Goal: Task Accomplishment & Management: Use online tool/utility

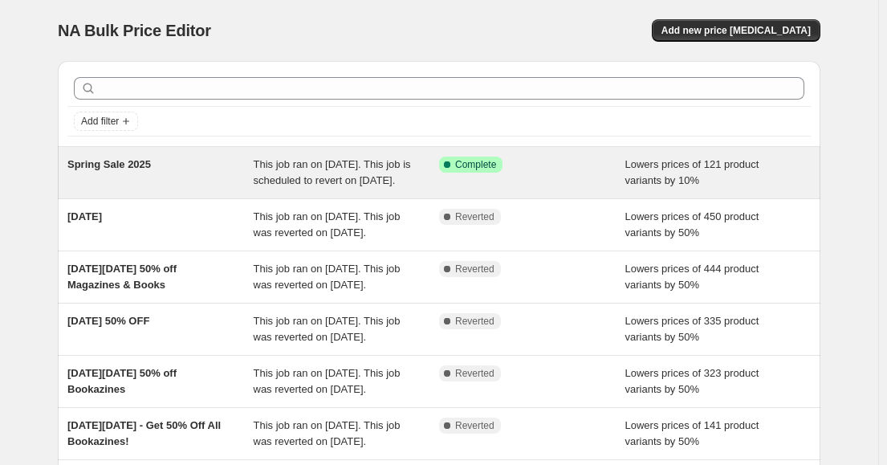
click at [123, 158] on span "Spring Sale 2025" at bounding box center [109, 164] width 84 height 12
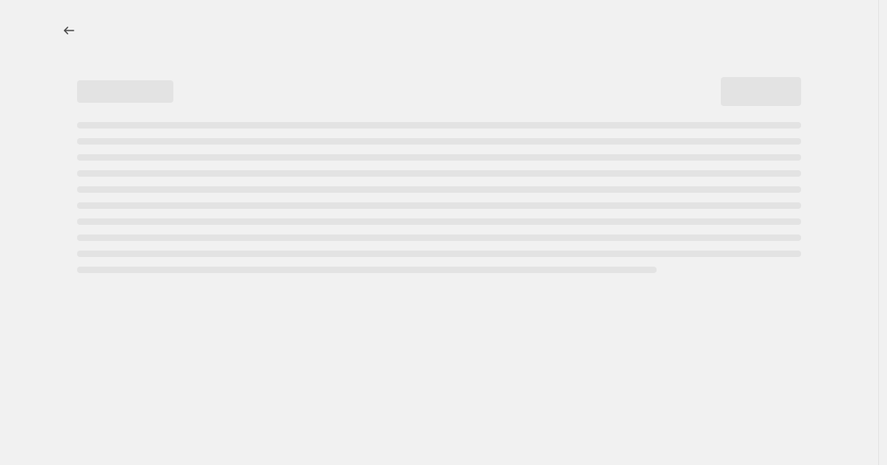
select select "percentage"
select select "collection"
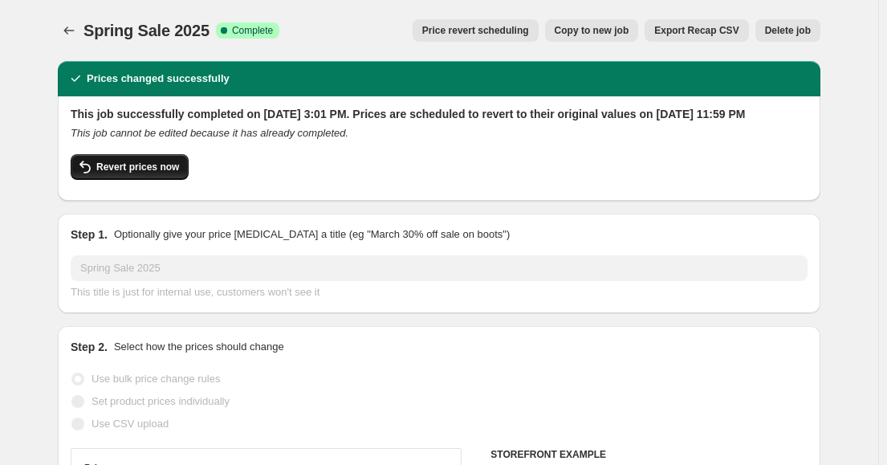
click at [112, 180] on button "Revert prices now" at bounding box center [130, 167] width 118 height 26
checkbox input "false"
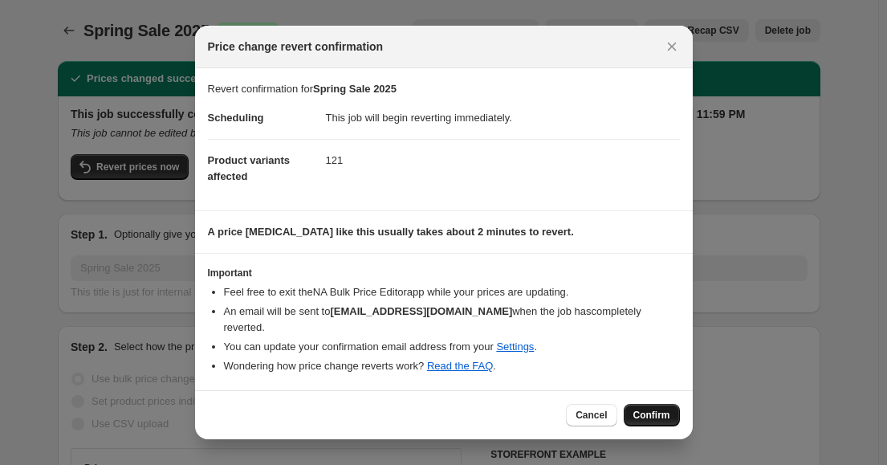
click at [659, 411] on span "Confirm" at bounding box center [652, 415] width 37 height 13
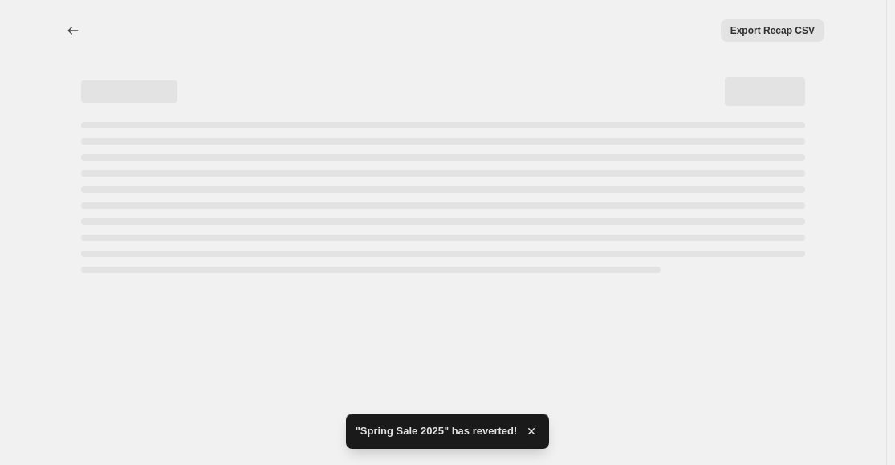
select select "percentage"
select select "collection"
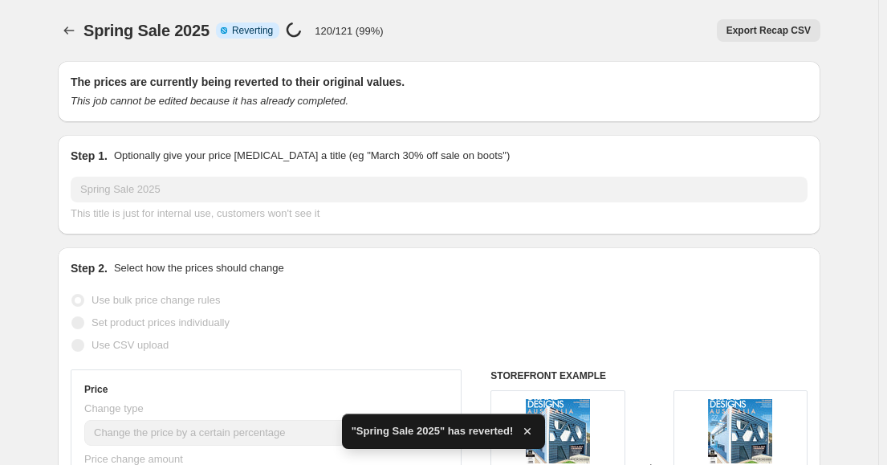
checkbox input "true"
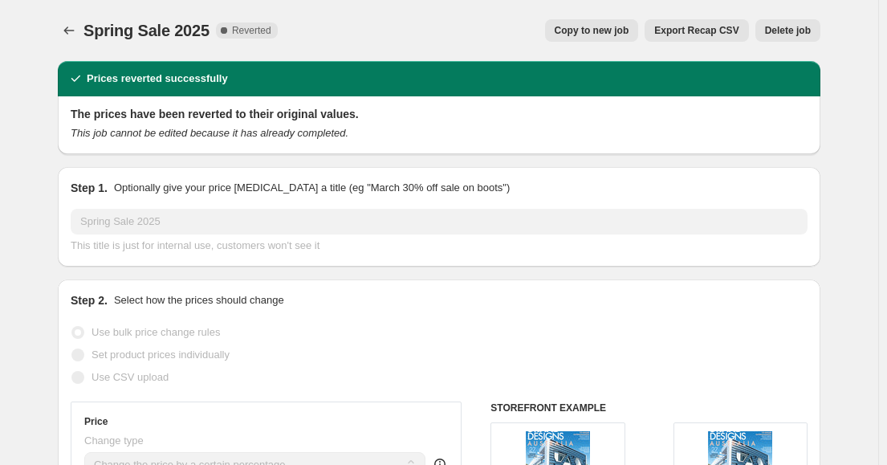
click at [607, 25] on span "Copy to new job" at bounding box center [592, 30] width 75 height 13
select select "percentage"
select select "collection"
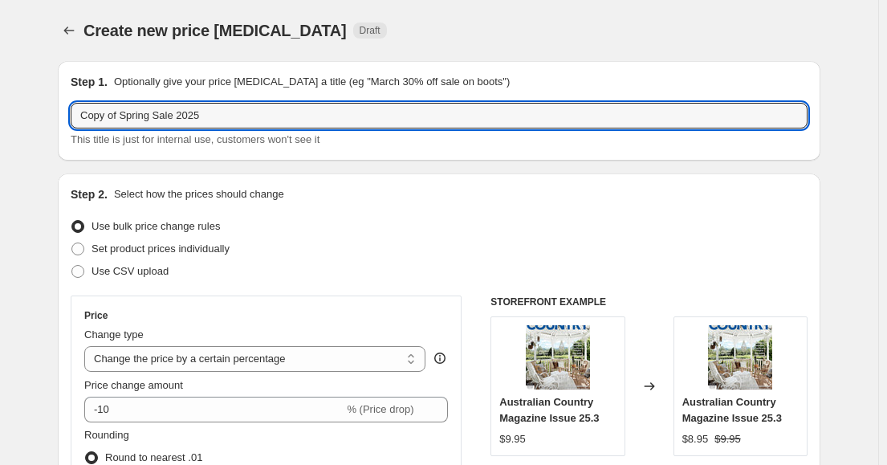
drag, startPoint x: 119, startPoint y: 115, endPoint x: 52, endPoint y: 120, distance: 66.9
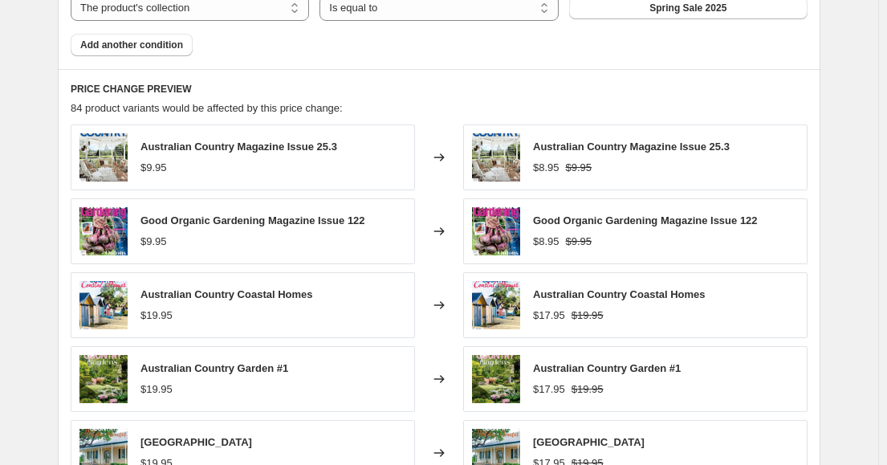
scroll to position [1161, 0]
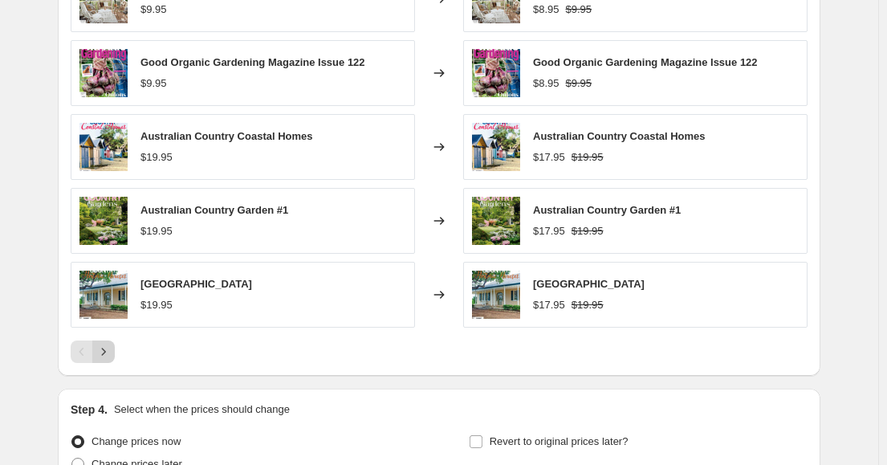
type input "Spring Sale 2025"
click at [108, 344] on button "Next" at bounding box center [103, 352] width 22 height 22
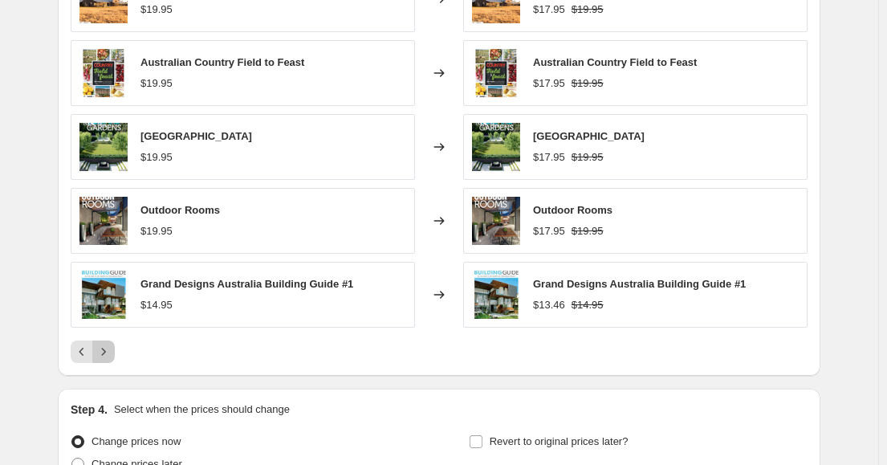
click at [106, 350] on icon "Next" at bounding box center [104, 352] width 16 height 16
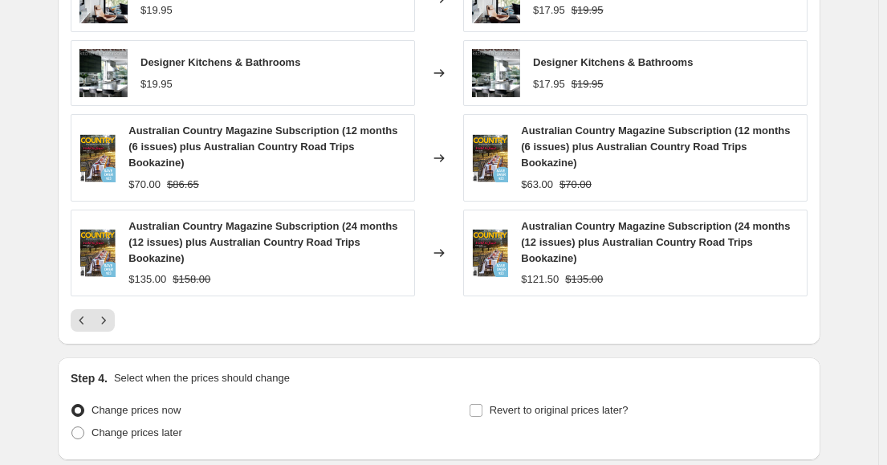
scroll to position [1242, 0]
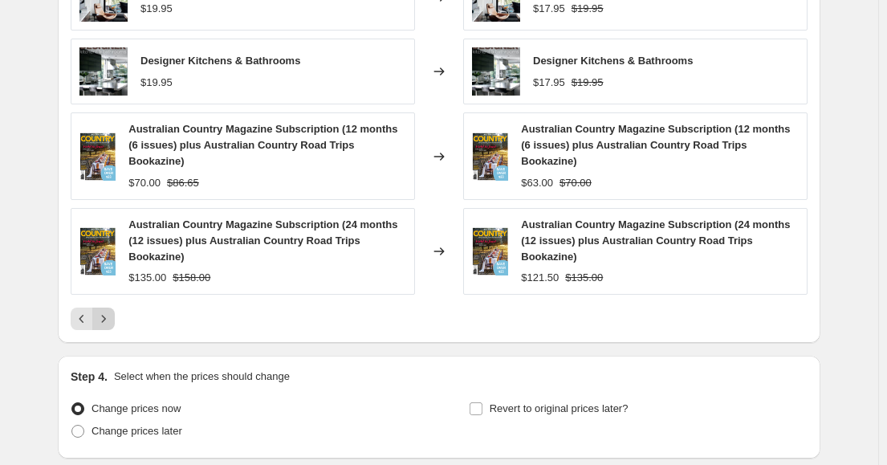
click at [106, 315] on icon "Next" at bounding box center [104, 318] width 4 height 7
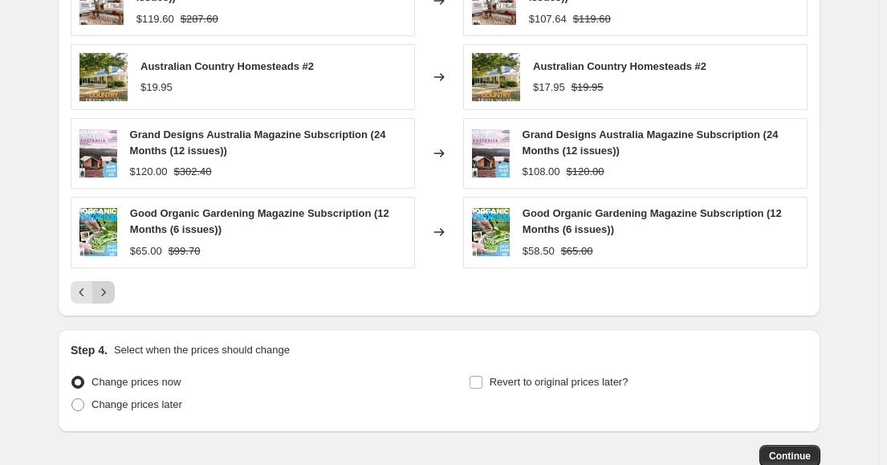
click at [112, 288] on icon "Next" at bounding box center [104, 292] width 16 height 16
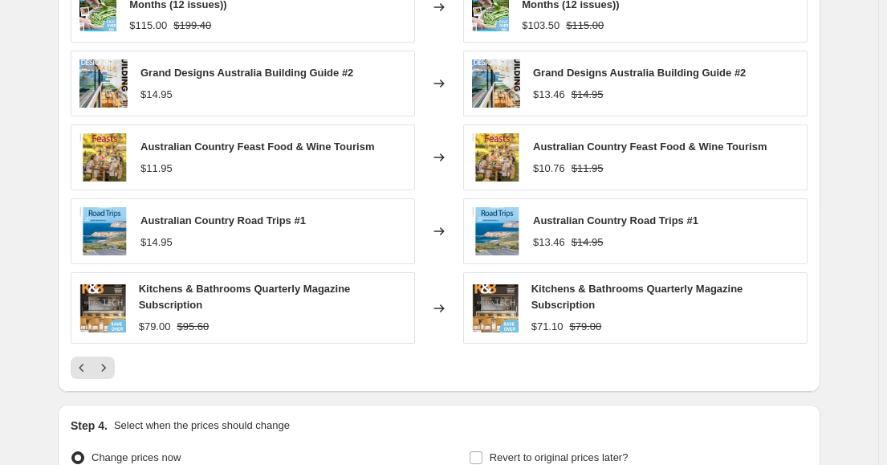
scroll to position [1161, 0]
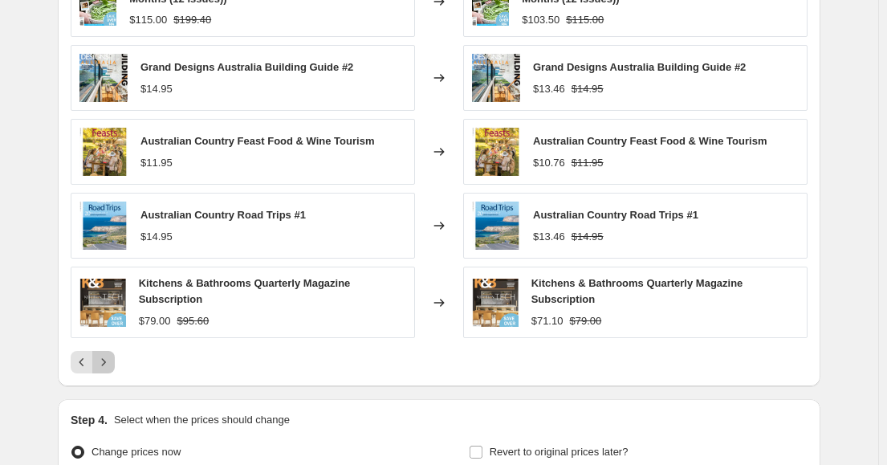
click at [107, 361] on icon "Next" at bounding box center [104, 362] width 16 height 16
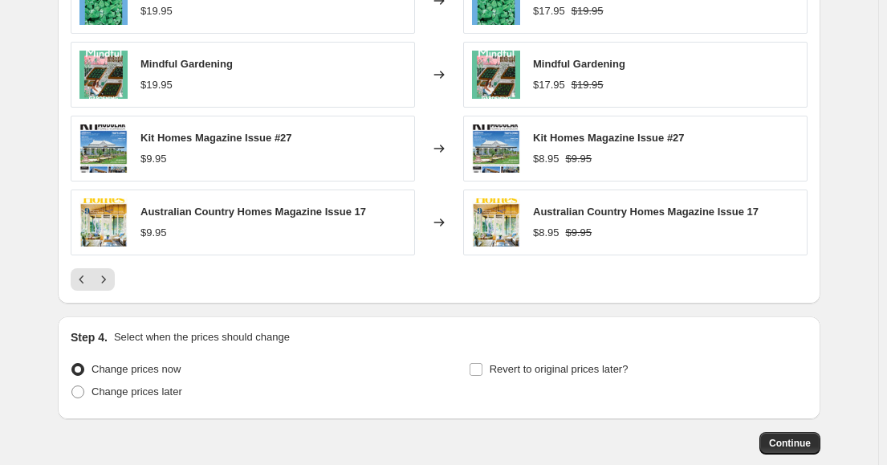
scroll to position [1242, 0]
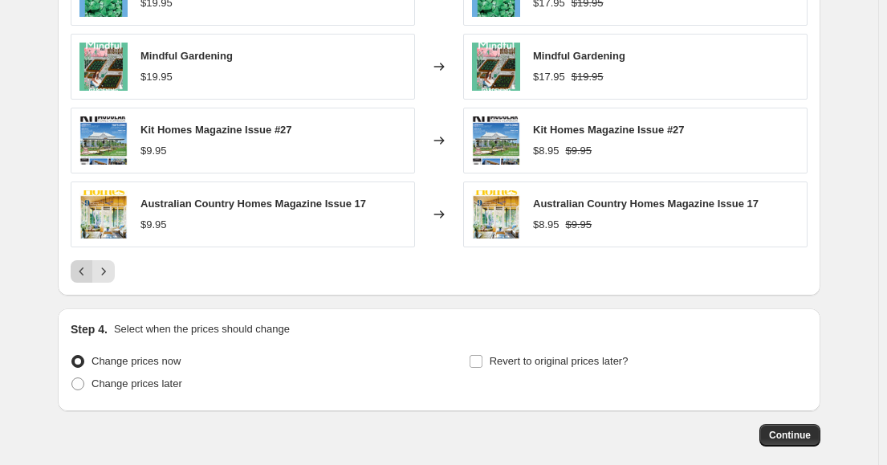
click at [85, 270] on icon "Previous" at bounding box center [82, 271] width 16 height 16
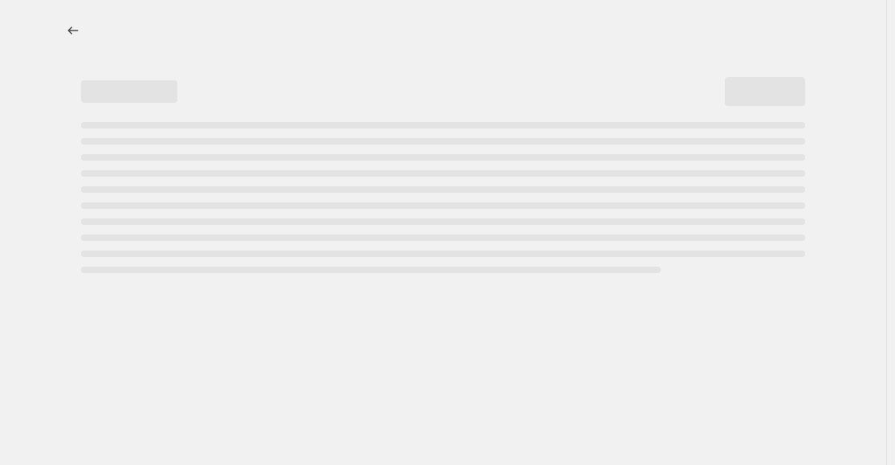
select select "percentage"
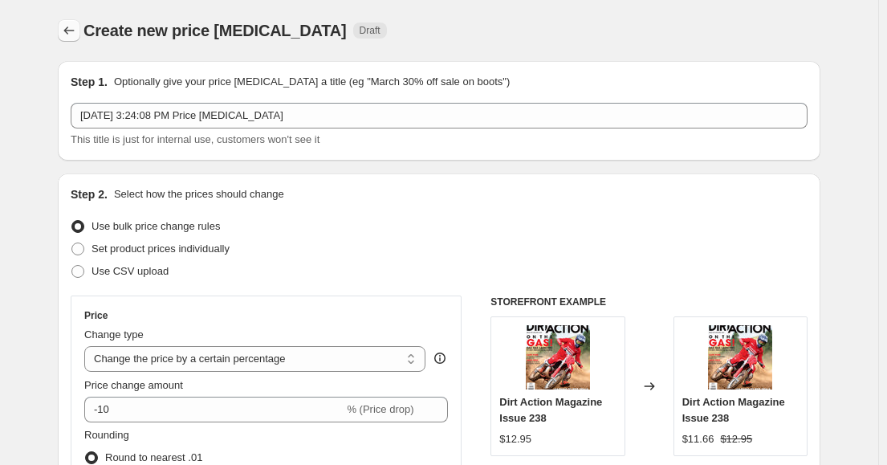
click at [76, 31] on icon "Price change jobs" at bounding box center [69, 30] width 16 height 16
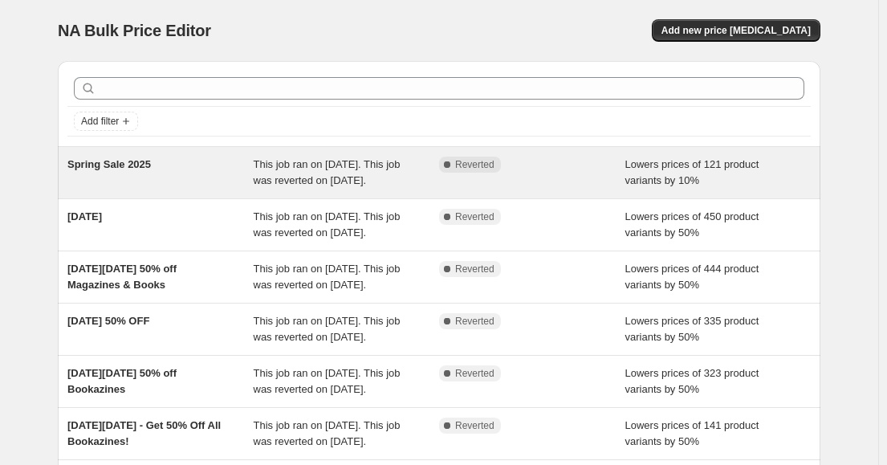
click at [122, 172] on div "Spring Sale 2025" at bounding box center [160, 173] width 186 height 32
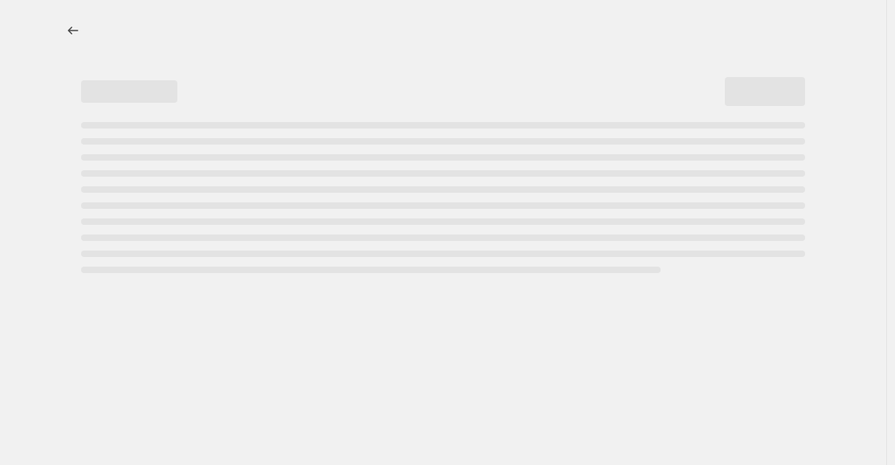
select select "percentage"
select select "collection"
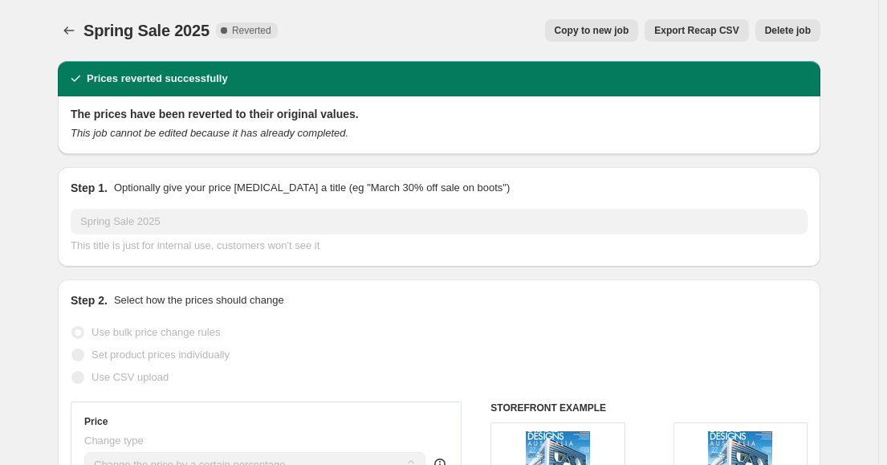
click at [582, 31] on span "Copy to new job" at bounding box center [592, 30] width 75 height 13
select select "percentage"
select select "collection"
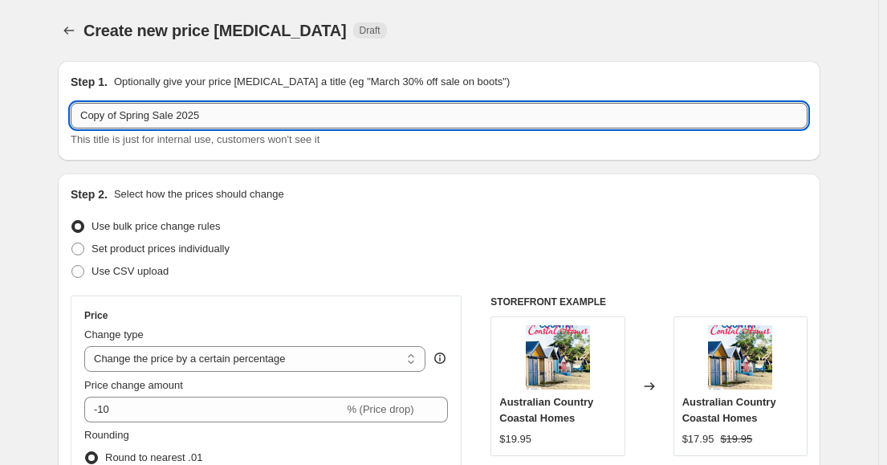
drag, startPoint x: 124, startPoint y: 114, endPoint x: 79, endPoint y: 117, distance: 45.1
click at [79, 117] on input "Copy of Spring Sale 2025" at bounding box center [439, 116] width 737 height 26
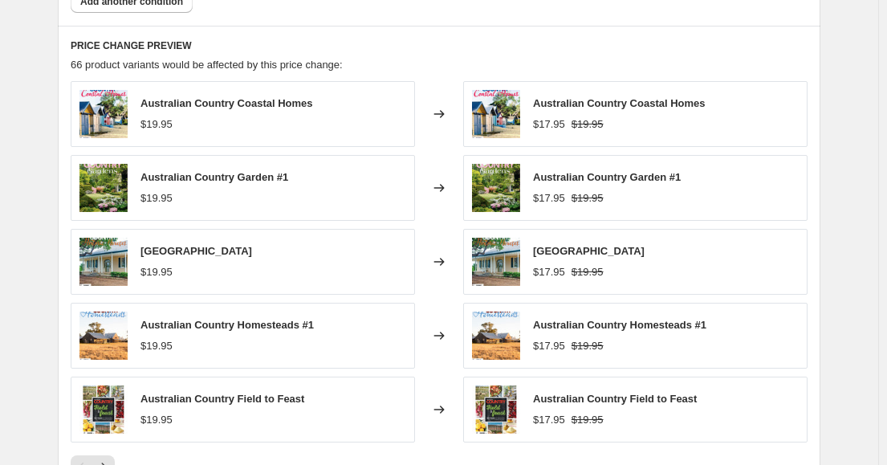
scroll to position [1124, 0]
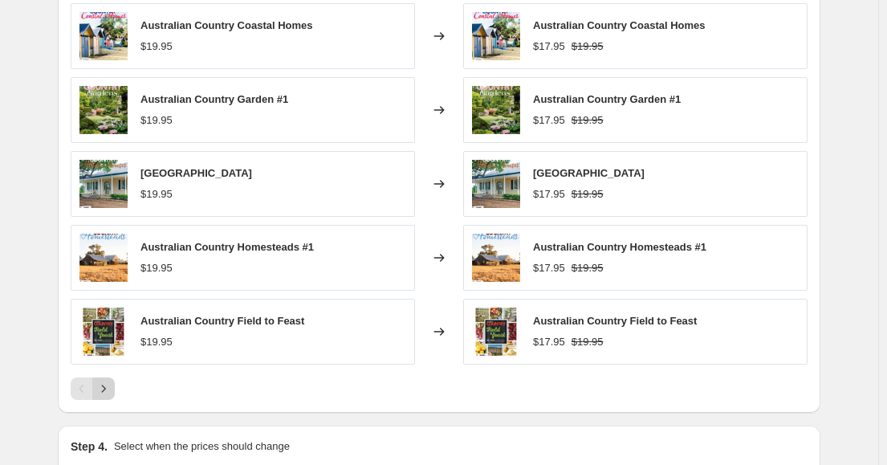
type input "Spring Sale 2025"
click at [111, 383] on icon "Next" at bounding box center [104, 389] width 16 height 16
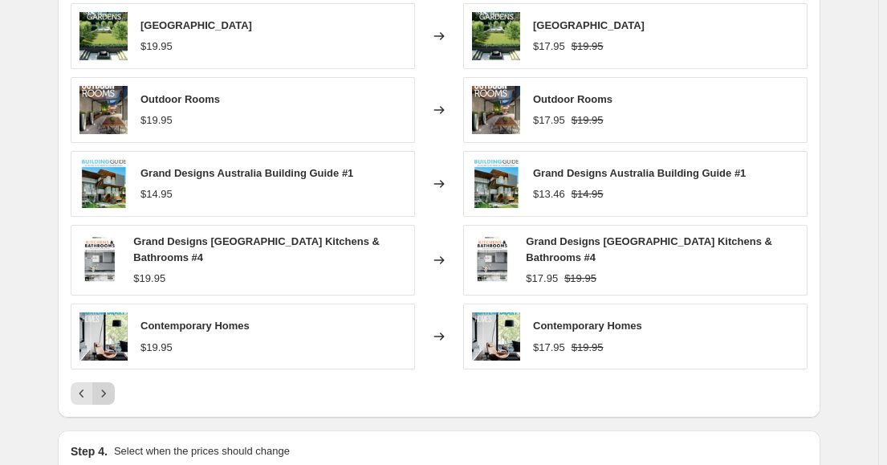
click at [109, 397] on icon "Next" at bounding box center [104, 393] width 16 height 16
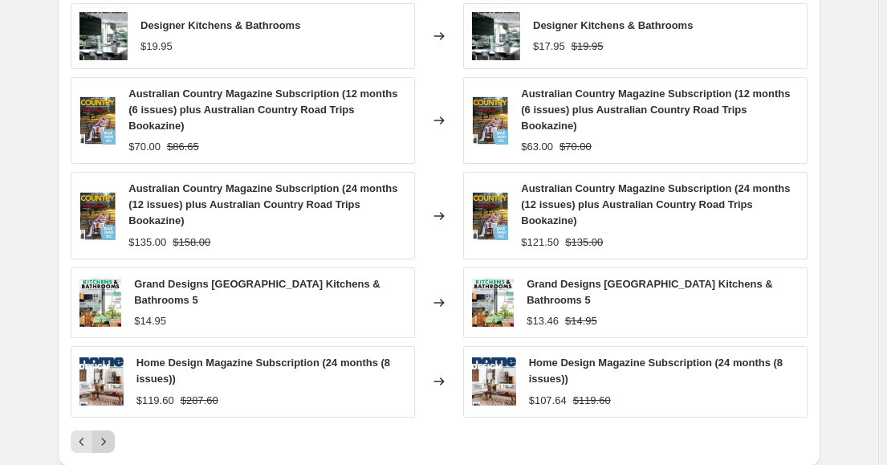
click at [105, 434] on icon "Next" at bounding box center [104, 442] width 16 height 16
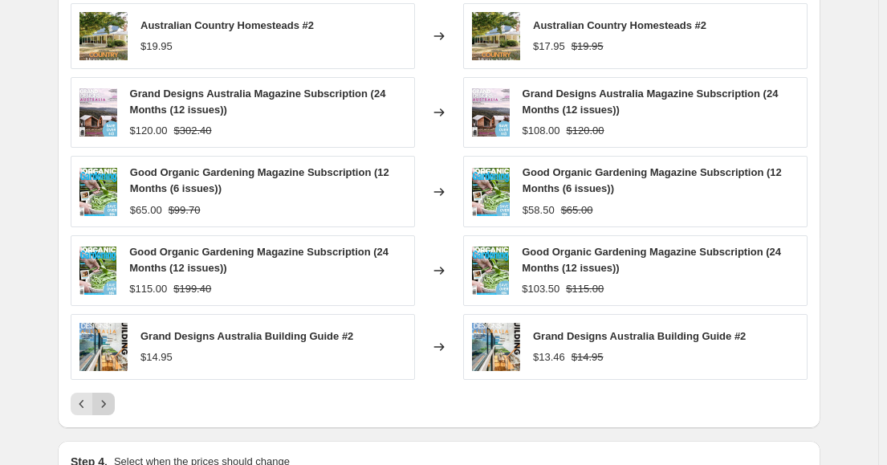
click at [105, 415] on button "Next" at bounding box center [103, 404] width 22 height 22
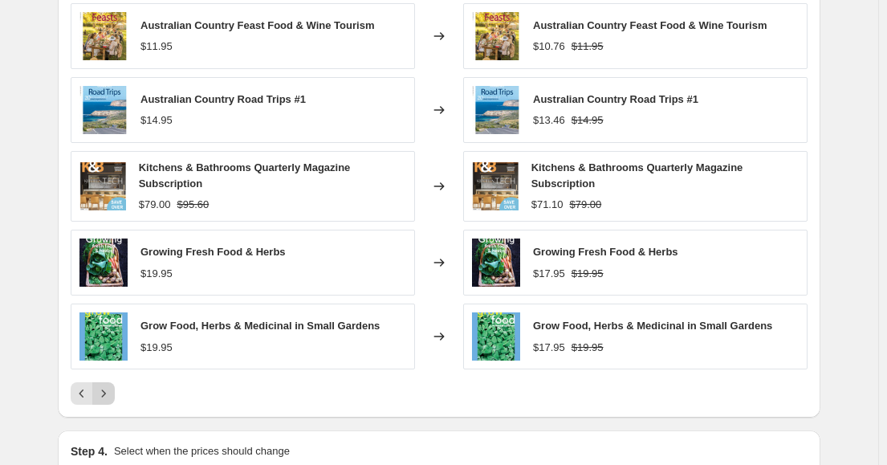
click at [108, 399] on icon "Next" at bounding box center [104, 393] width 16 height 16
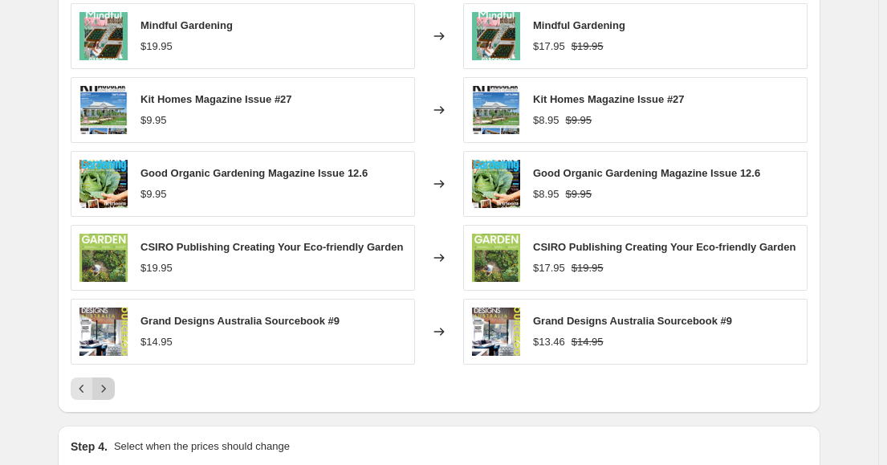
click at [108, 399] on button "Next" at bounding box center [103, 388] width 22 height 22
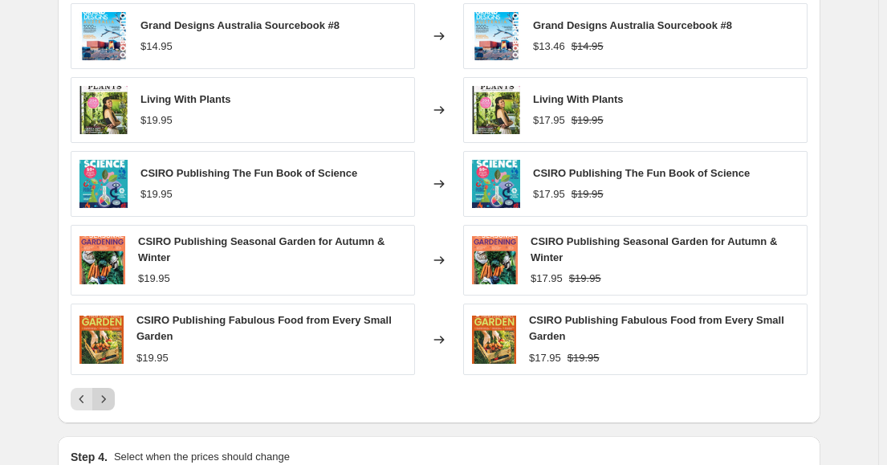
click at [106, 399] on icon "Next" at bounding box center [104, 398] width 4 height 7
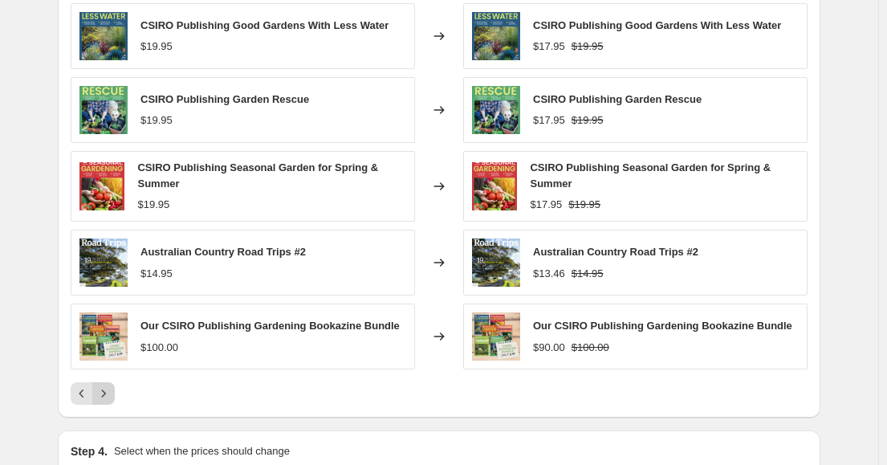
click at [108, 399] on icon "Next" at bounding box center [104, 393] width 16 height 16
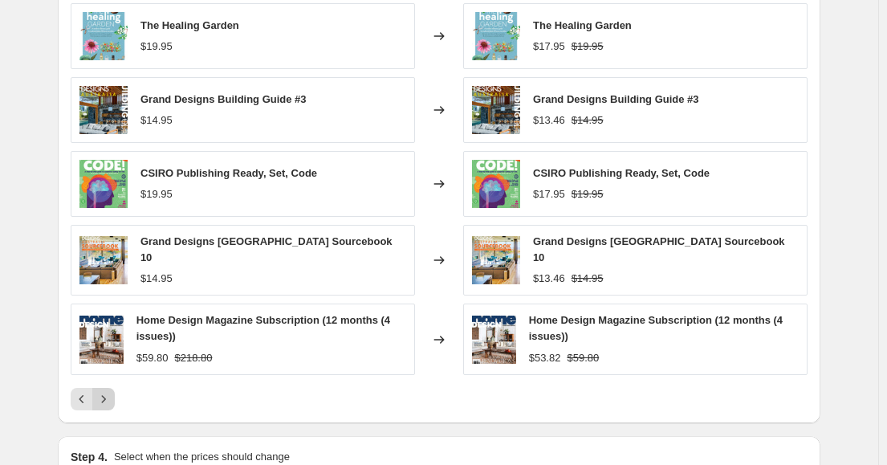
click at [108, 399] on icon "Next" at bounding box center [104, 399] width 16 height 16
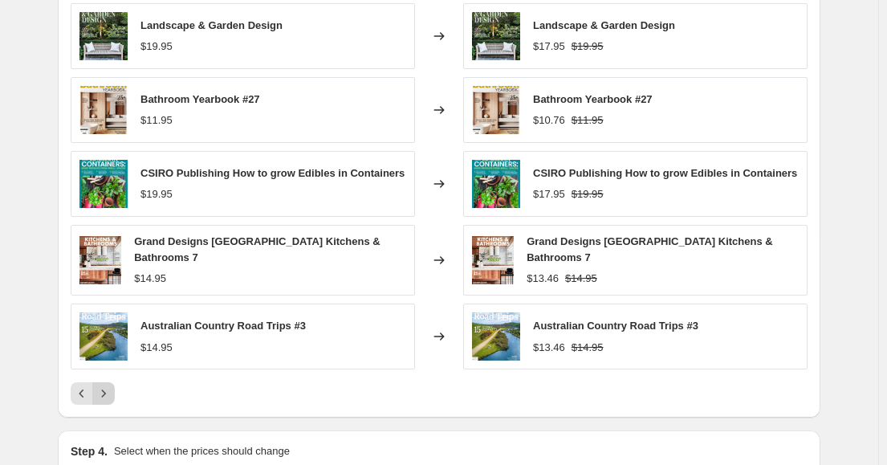
click at [108, 399] on button "Next" at bounding box center [103, 393] width 22 height 22
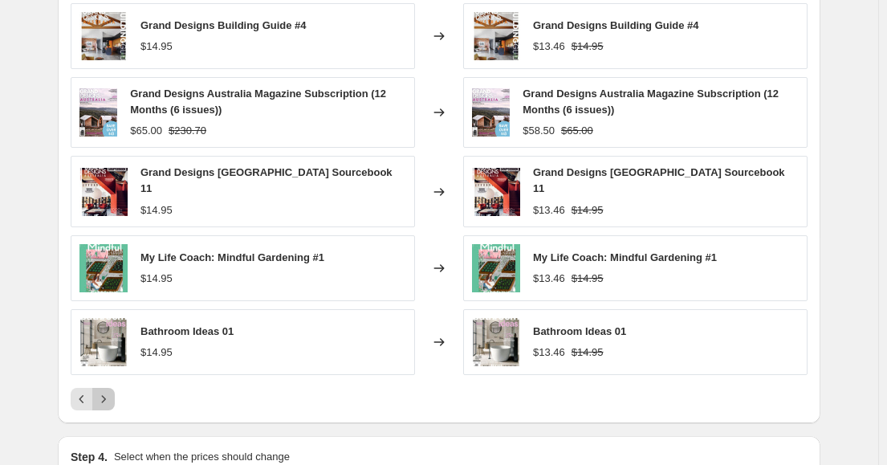
click at [108, 399] on icon "Next" at bounding box center [104, 399] width 16 height 16
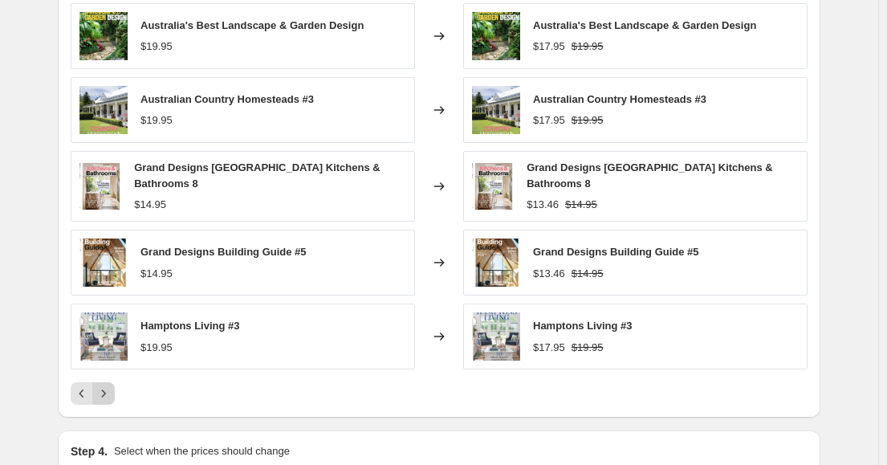
click at [108, 399] on button "Next" at bounding box center [103, 393] width 22 height 22
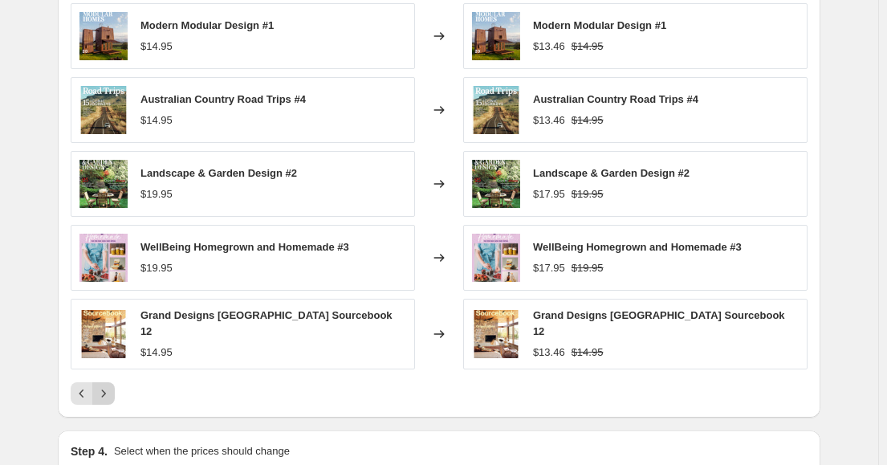
click at [108, 399] on button "Next" at bounding box center [103, 393] width 22 height 22
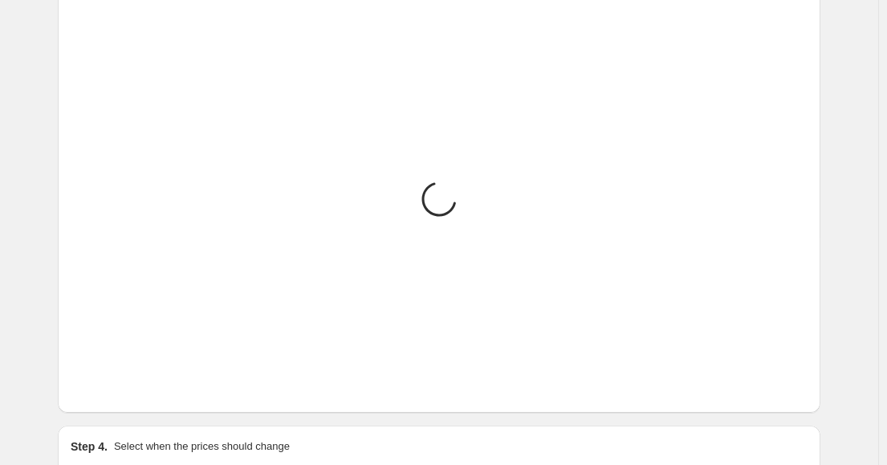
scroll to position [1026, 0]
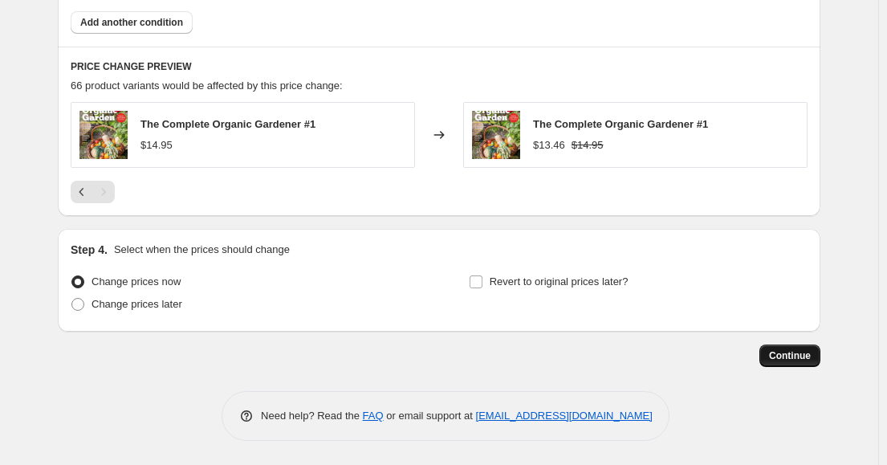
click at [794, 354] on span "Continue" at bounding box center [790, 355] width 42 height 13
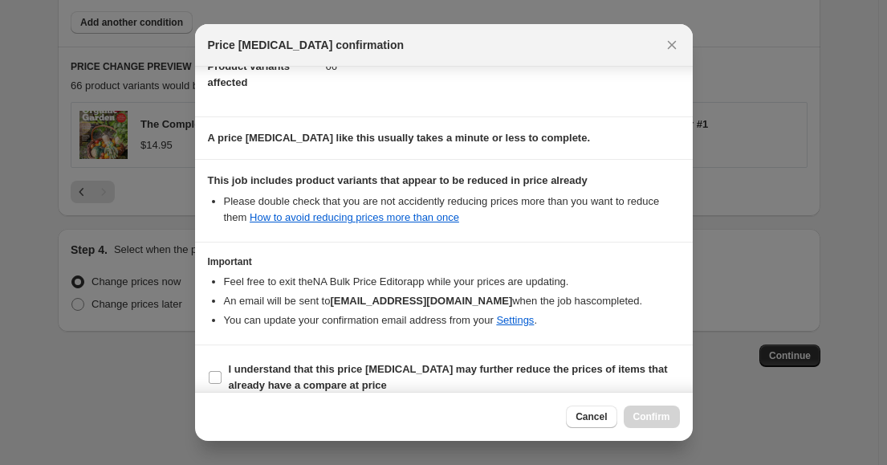
scroll to position [211, 0]
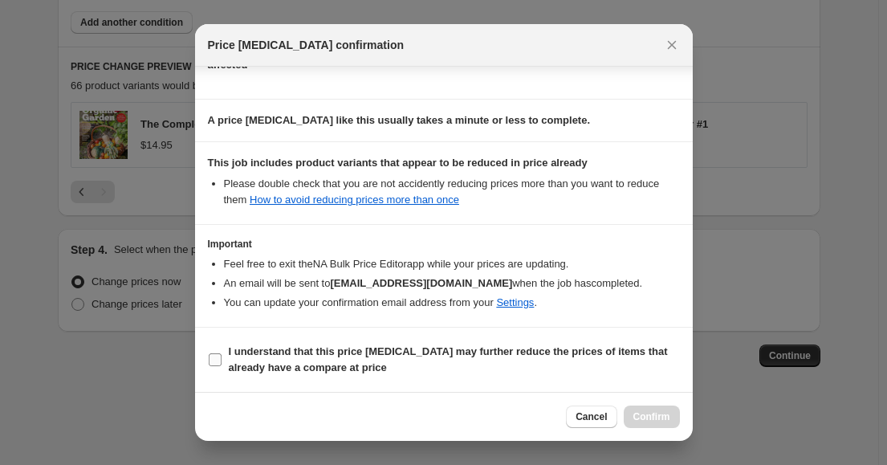
click at [219, 359] on input "I understand that this price [MEDICAL_DATA] may further reduce the prices of it…" at bounding box center [215, 359] width 13 height 13
checkbox input "true"
click at [591, 418] on span "Cancel" at bounding box center [591, 416] width 31 height 13
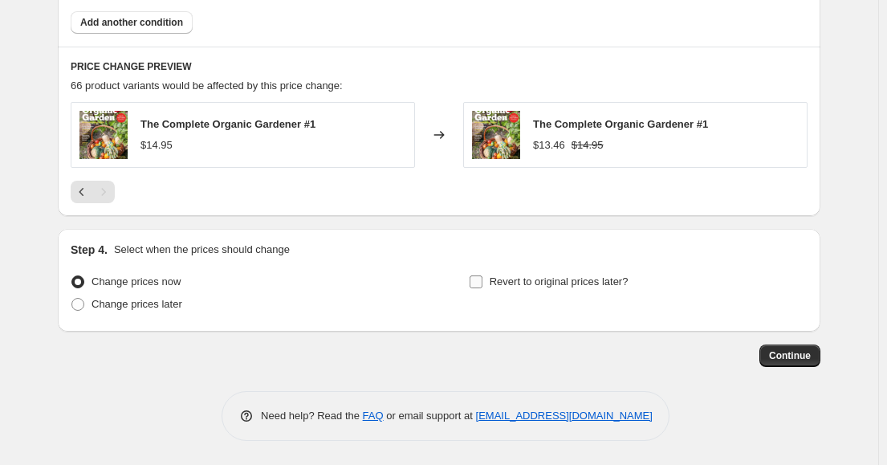
click at [482, 286] on input "Revert to original prices later?" at bounding box center [476, 281] width 13 height 13
checkbox input "true"
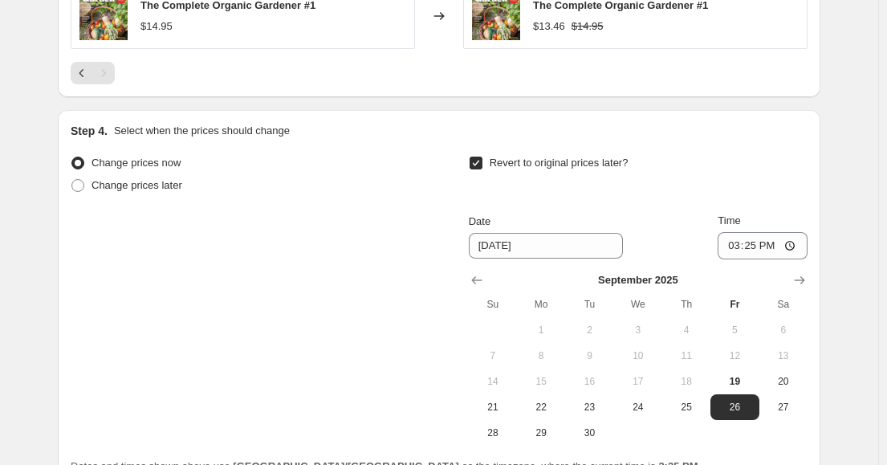
scroll to position [1267, 0]
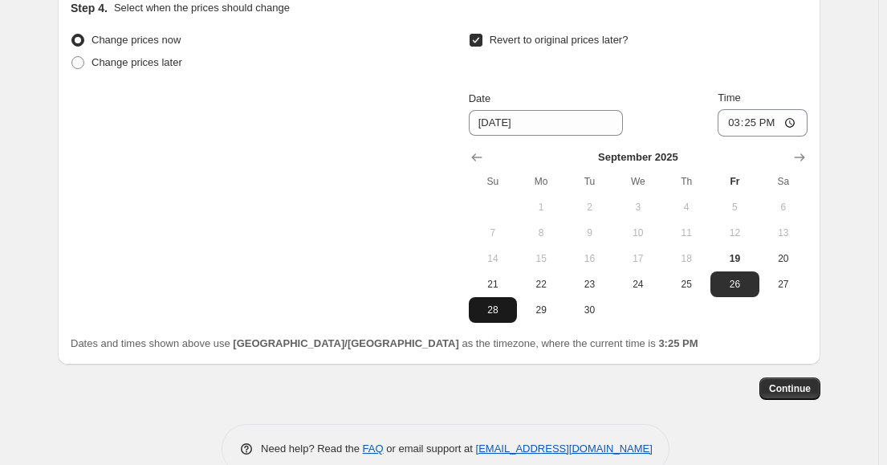
click at [488, 306] on span "28" at bounding box center [492, 310] width 35 height 13
type input "[DATE]"
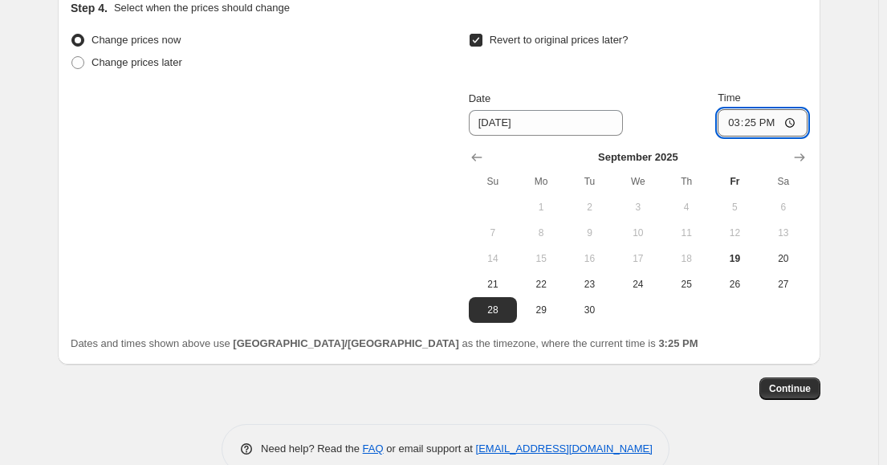
click at [744, 122] on input "15:25" at bounding box center [763, 122] width 90 height 27
type input "23:59"
click at [790, 381] on button "Continue" at bounding box center [790, 388] width 61 height 22
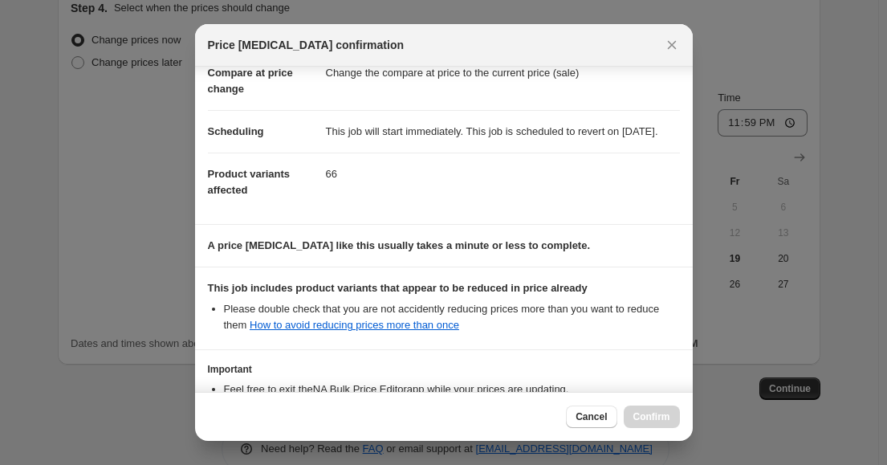
scroll to position [227, 0]
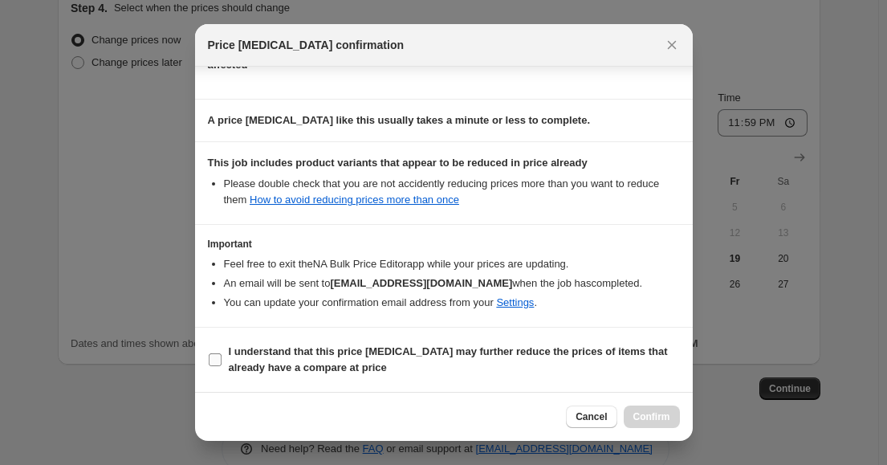
click at [219, 362] on input "I understand that this price [MEDICAL_DATA] may further reduce the prices of it…" at bounding box center [215, 359] width 13 height 13
checkbox input "true"
click at [661, 415] on span "Confirm" at bounding box center [652, 416] width 37 height 13
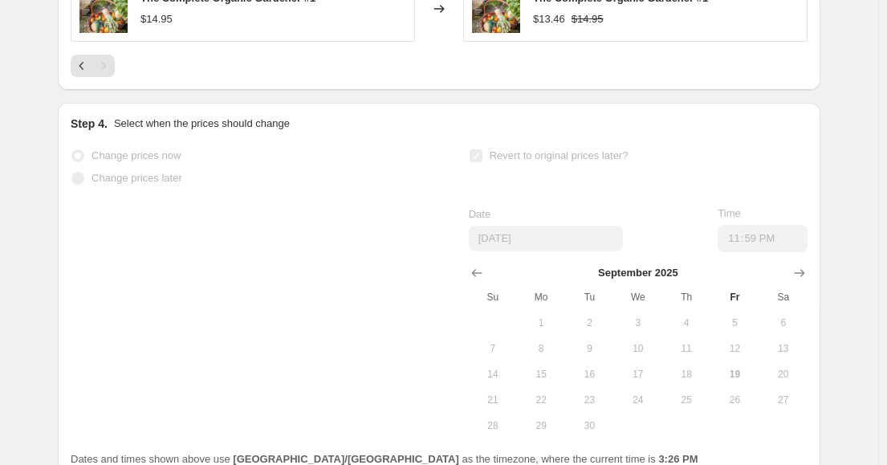
scroll to position [1309, 0]
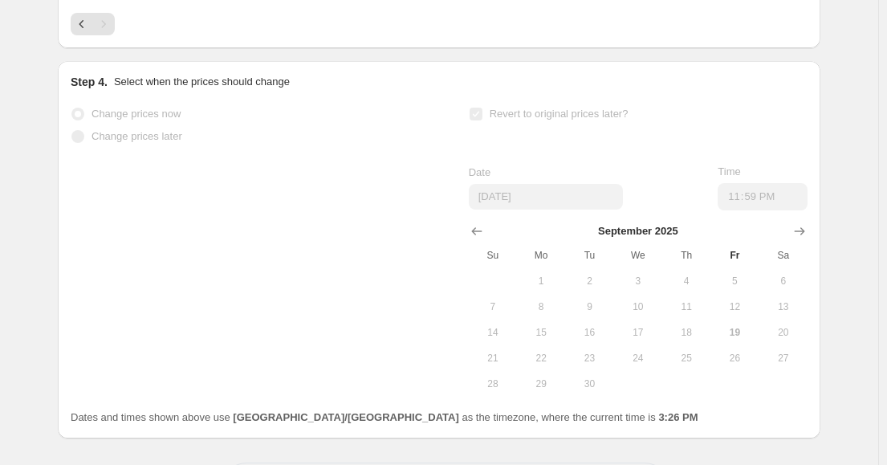
drag, startPoint x: 661, startPoint y: 415, endPoint x: 356, endPoint y: 283, distance: 332.7
click at [356, 283] on div "Change prices now Change prices later Revert to original prices later? Date [DA…" at bounding box center [439, 250] width 737 height 294
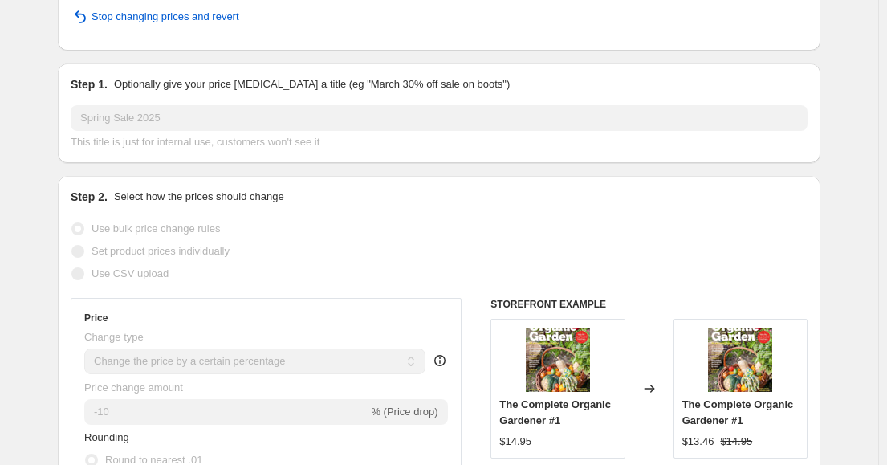
scroll to position [0, 0]
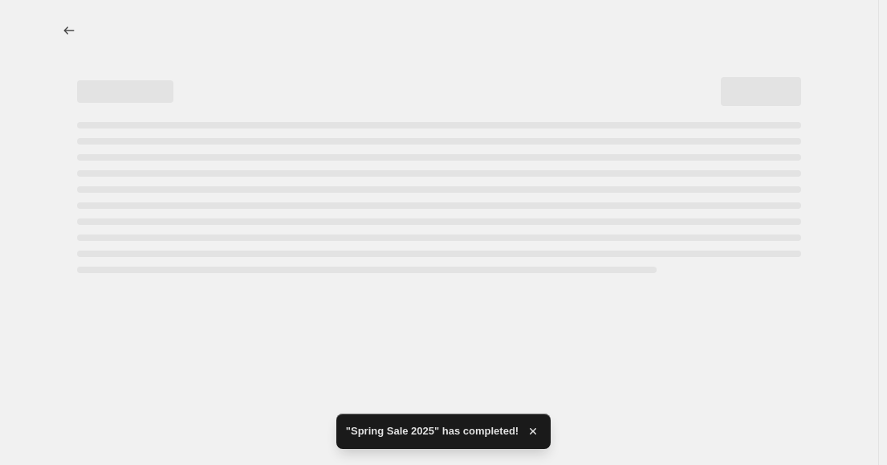
select select "percentage"
select select "collection"
